Goal: Information Seeking & Learning: Learn about a topic

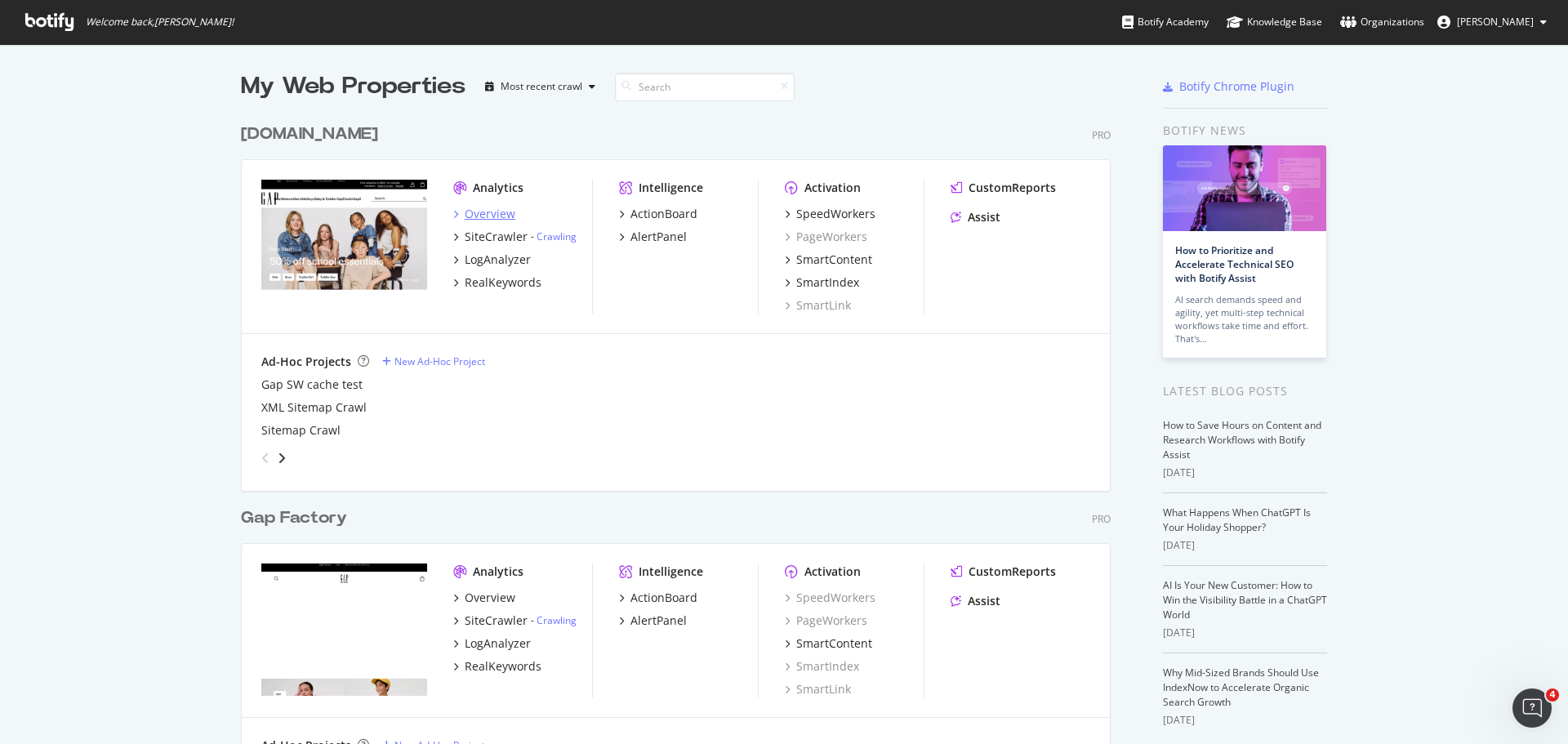
click at [488, 210] on div "Overview" at bounding box center [490, 213] width 50 height 16
